Goal: Information Seeking & Learning: Learn about a topic

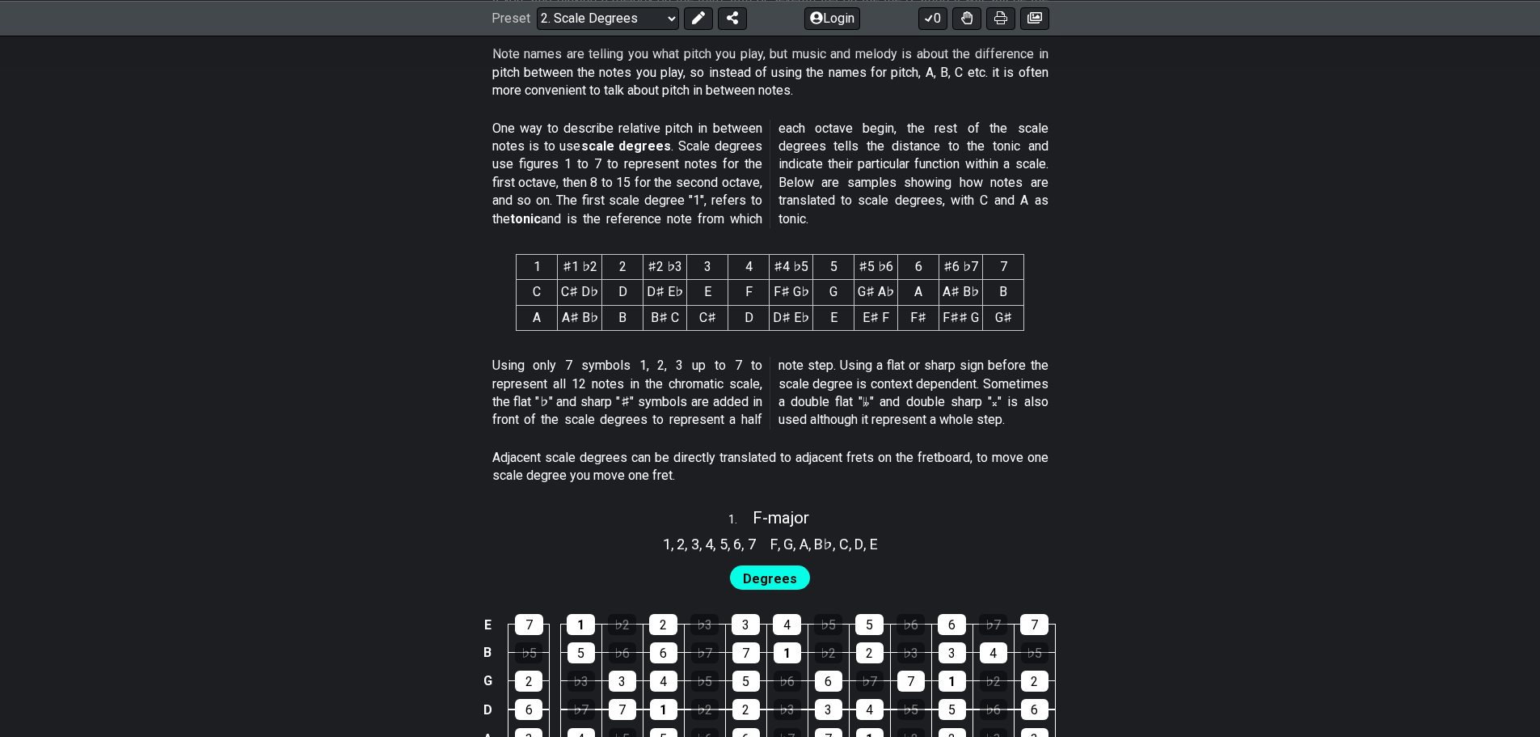
scroll to position [647, 0]
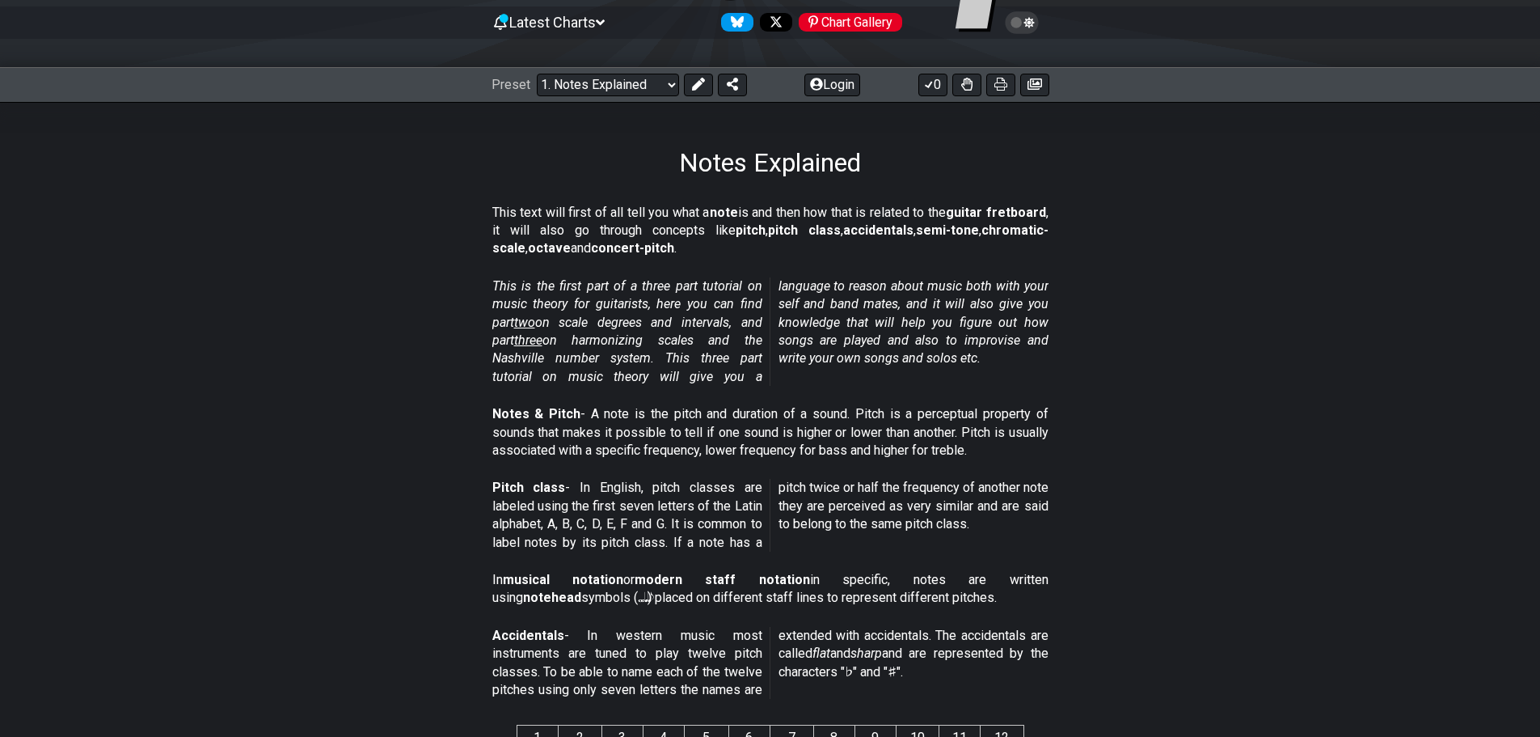
scroll to position [647, 0]
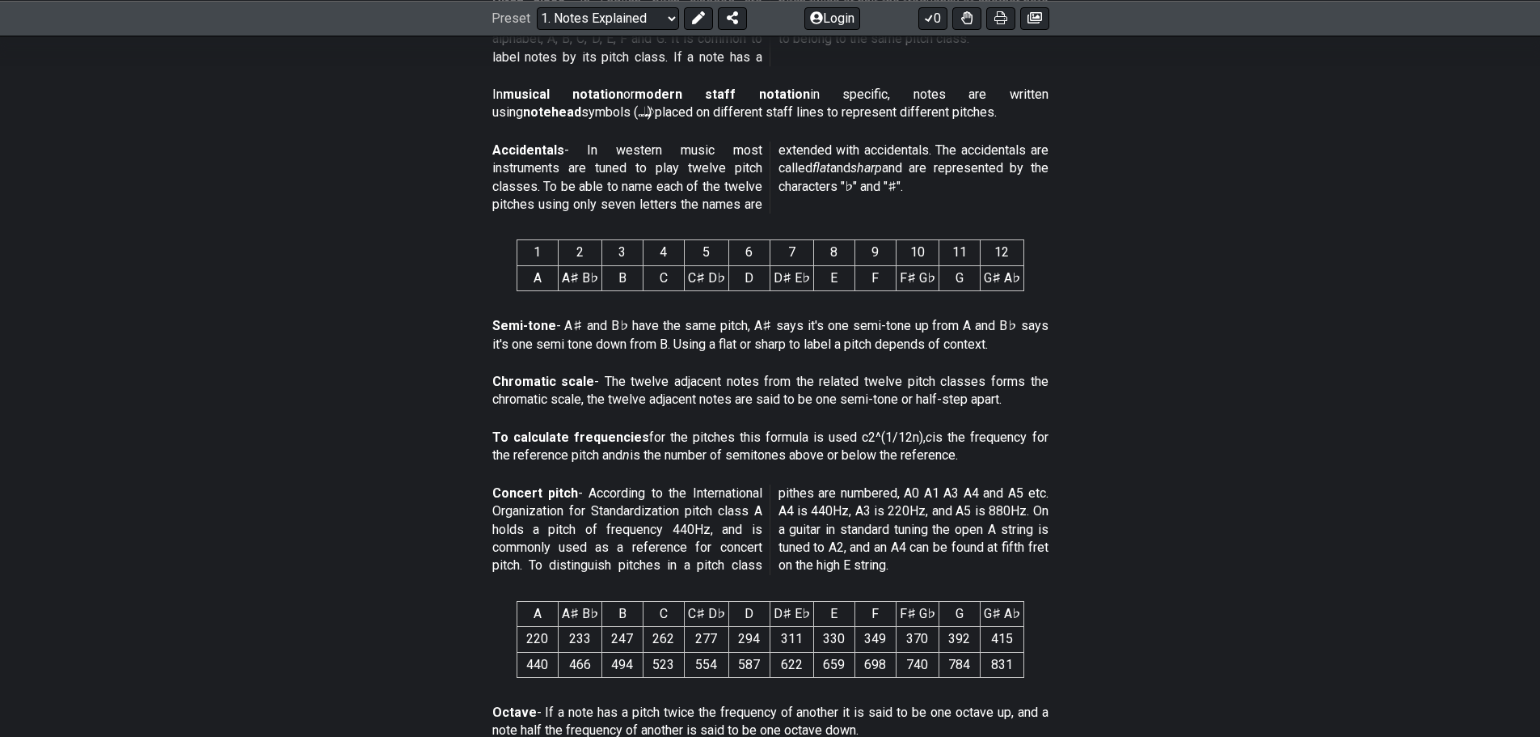
click at [664, 471] on div "To calculate frequencies for the pitches this formula is used c2^(1/12n), c is …" at bounding box center [770, 450] width 556 height 56
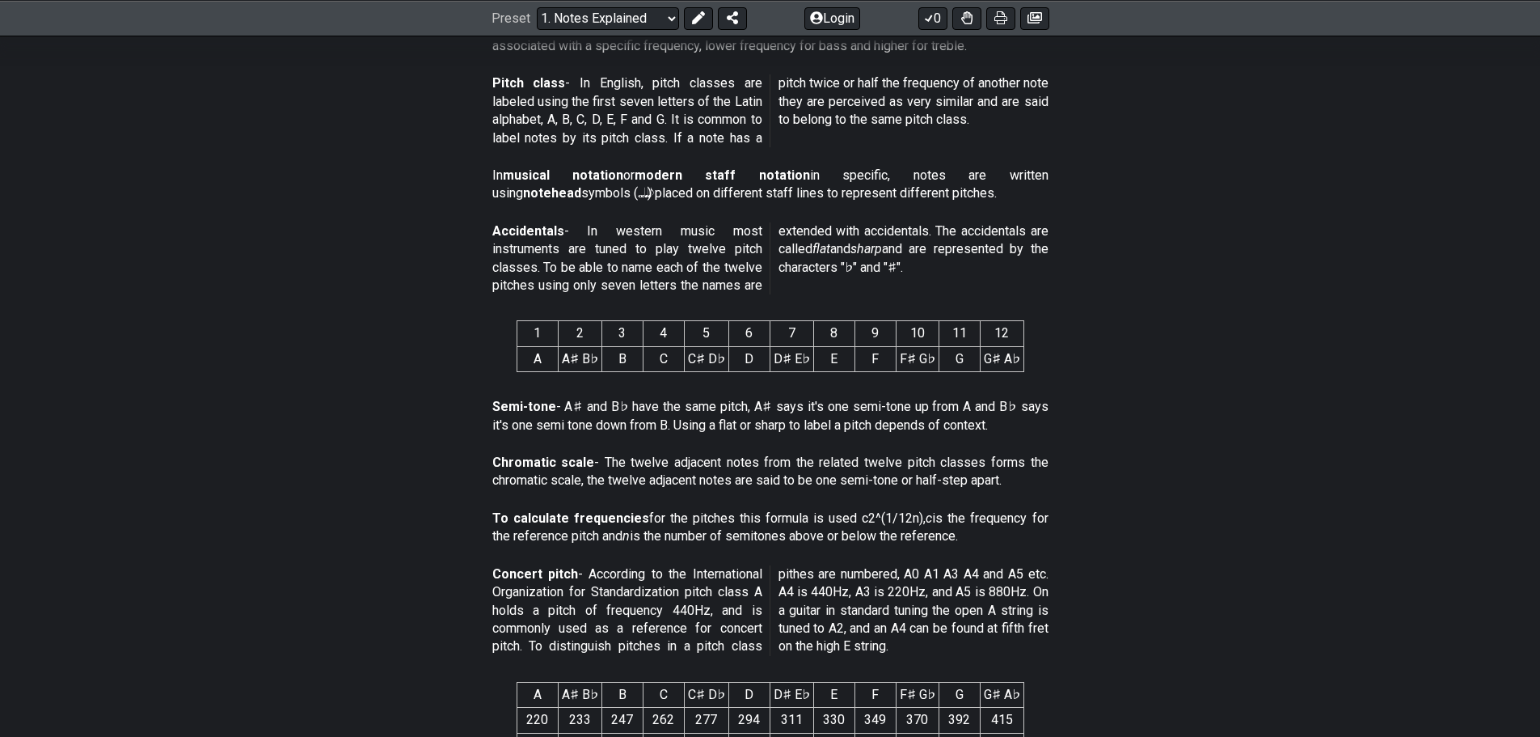
scroll to position [485, 0]
